Goal: Information Seeking & Learning: Learn about a topic

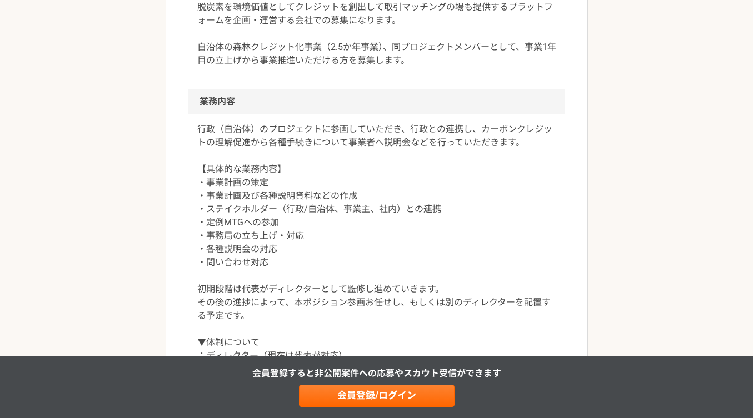
scroll to position [462, 0]
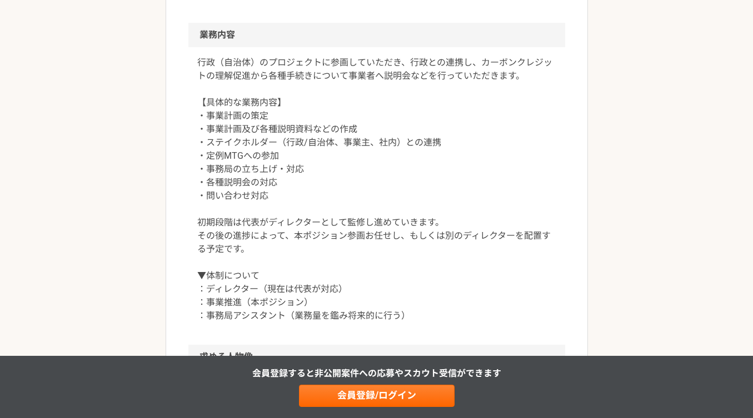
click at [310, 65] on p "行政（自治体）のプロジェクトに参画していただき、行政との連携し、カーボンクレジットの理解促進から各種手続きについて事業者へ説明会などを行っていただきます。 【…" at bounding box center [376, 189] width 359 height 267
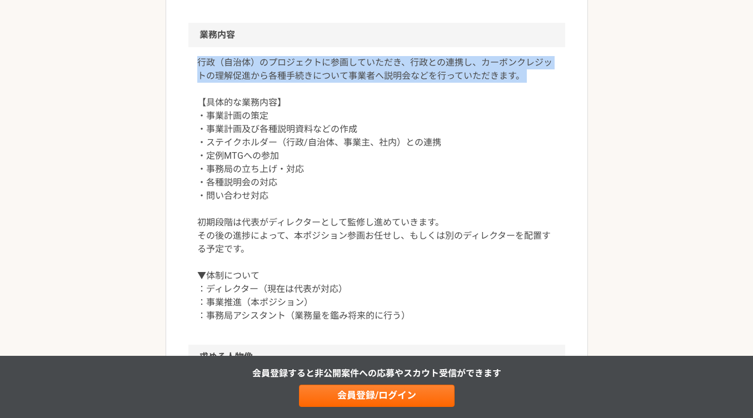
click at [364, 65] on p "行政（自治体）のプロジェクトに参画していただき、行政との連携し、カーボンクレジットの理解促進から各種手続きについて事業者へ説明会などを行っていただきます。 【…" at bounding box center [376, 189] width 359 height 267
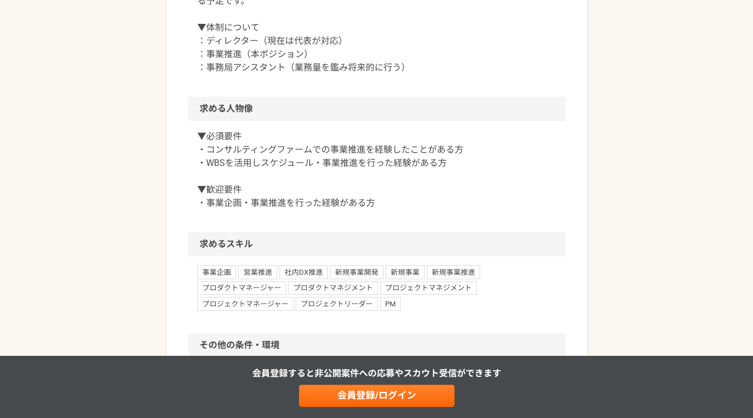
scroll to position [737, 0]
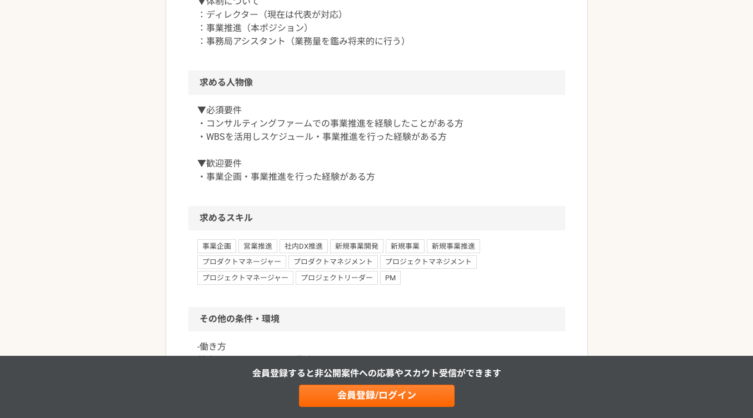
click at [282, 141] on p "▼必須要件 ・コンサルティングファームでの事業推進を経験したことがある方 ・WBSを活用しスケジュール・事業推進を行った経験がある方 ▼歓迎要件 ・事業企画・…" at bounding box center [376, 144] width 359 height 80
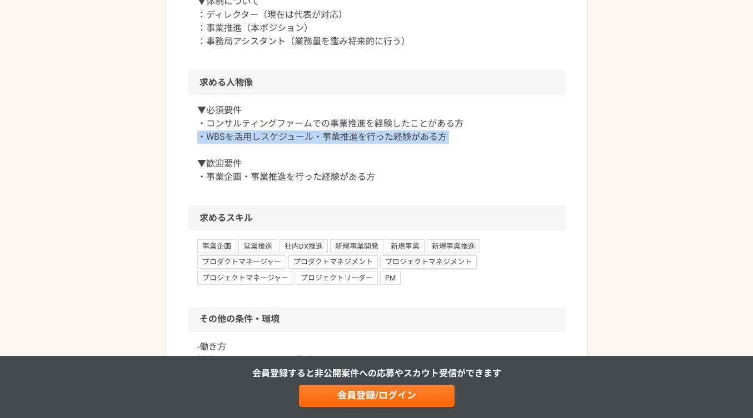
click at [330, 138] on p "▼必須要件 ・コンサルティングファームでの事業推進を経験したことがある方 ・WBSを活用しスケジュール・事業推進を行った経験がある方 ▼歓迎要件 ・事業企画・…" at bounding box center [376, 144] width 359 height 80
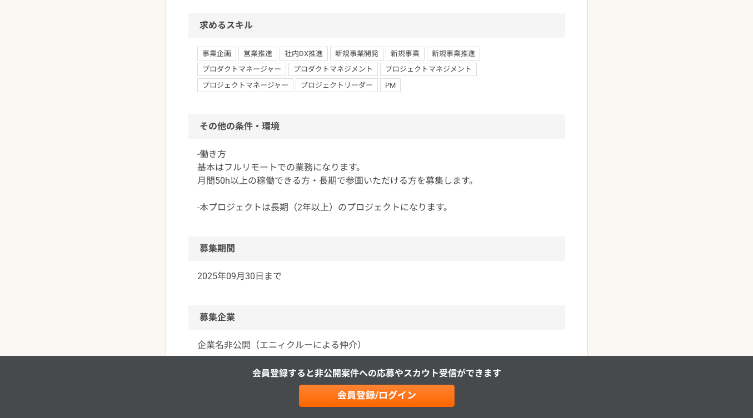
scroll to position [949, 0]
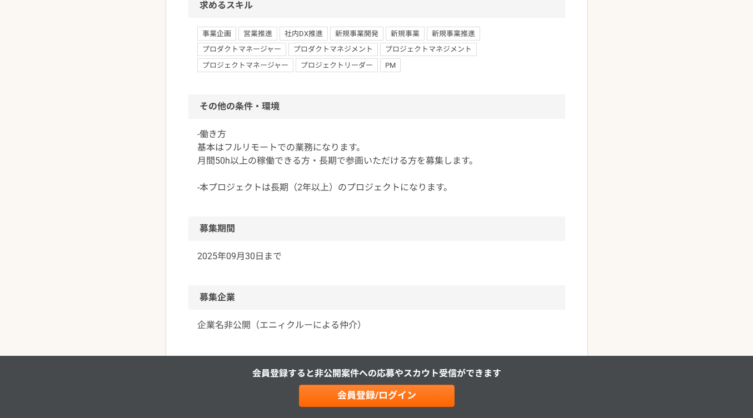
click at [325, 164] on p "-働き方 基本はフルリモートでの業務になります。 月間50h以上の稼働できる方・長期で参画いただける方を募集します。 -本プロジェクトは長期（2年以上）のプロ…" at bounding box center [376, 161] width 359 height 67
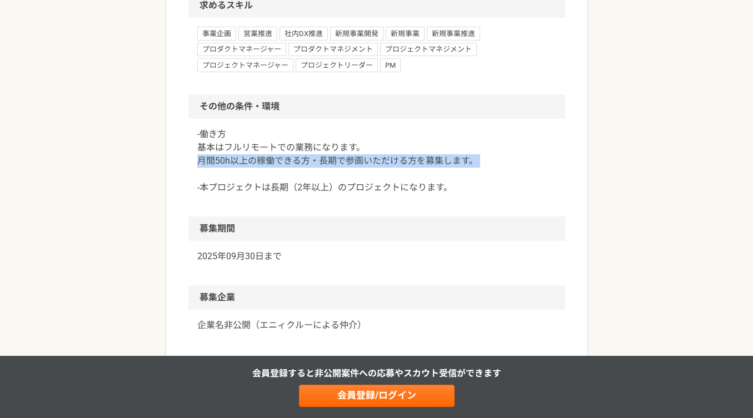
click at [385, 158] on p "-働き方 基本はフルリモートでの業務になります。 月間50h以上の稼働できる方・長期で参画いただける方を募集します。 -本プロジェクトは長期（2年以上）のプロ…" at bounding box center [376, 161] width 359 height 67
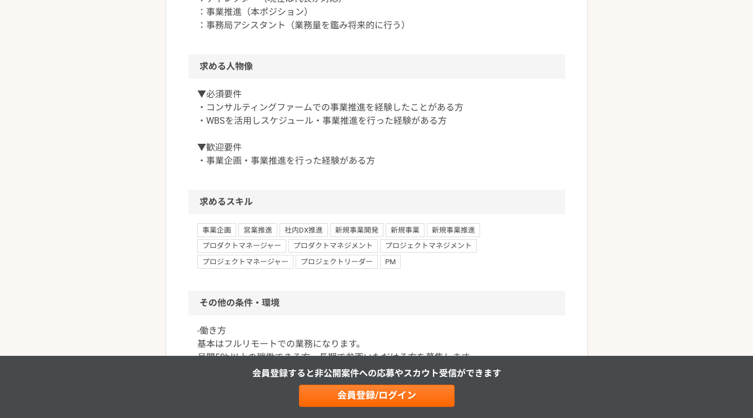
scroll to position [215, 0]
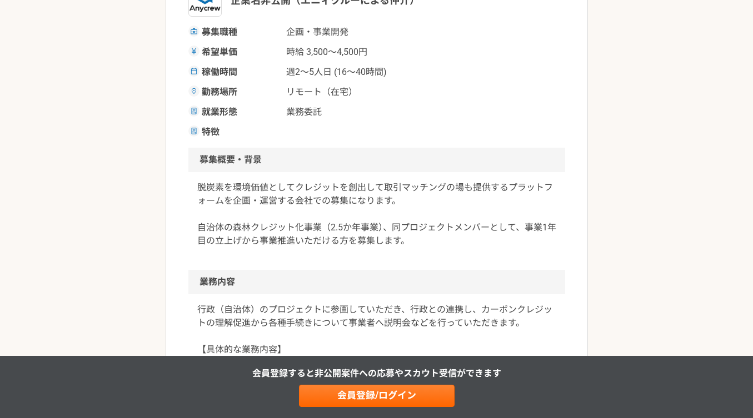
click at [400, 179] on div "脱炭素を環境価値としてクレジットを創出して取引マッチングの場も提供するプラットフォームを企画・運営する会社での募集になります。 自治体の森林クレジット化事業（…" at bounding box center [376, 221] width 377 height 98
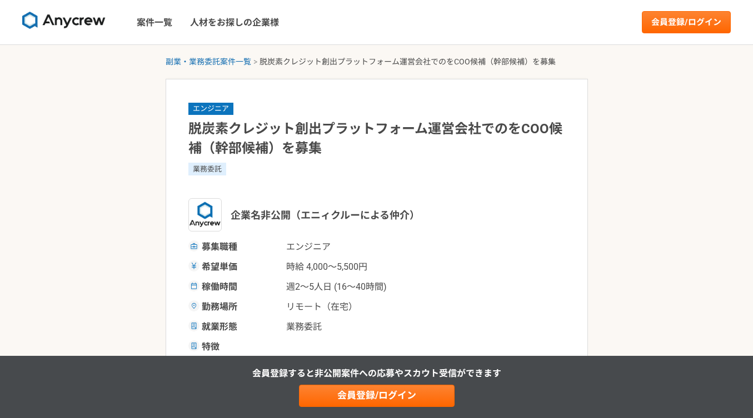
scroll to position [128, 0]
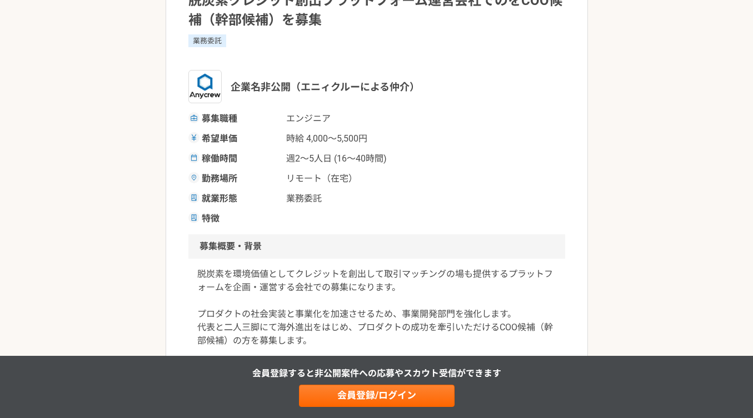
click at [394, 87] on span "企業名非公開（エニィクルーによる仲介）" at bounding box center [325, 86] width 189 height 15
